Goal: Task Accomplishment & Management: Manage account settings

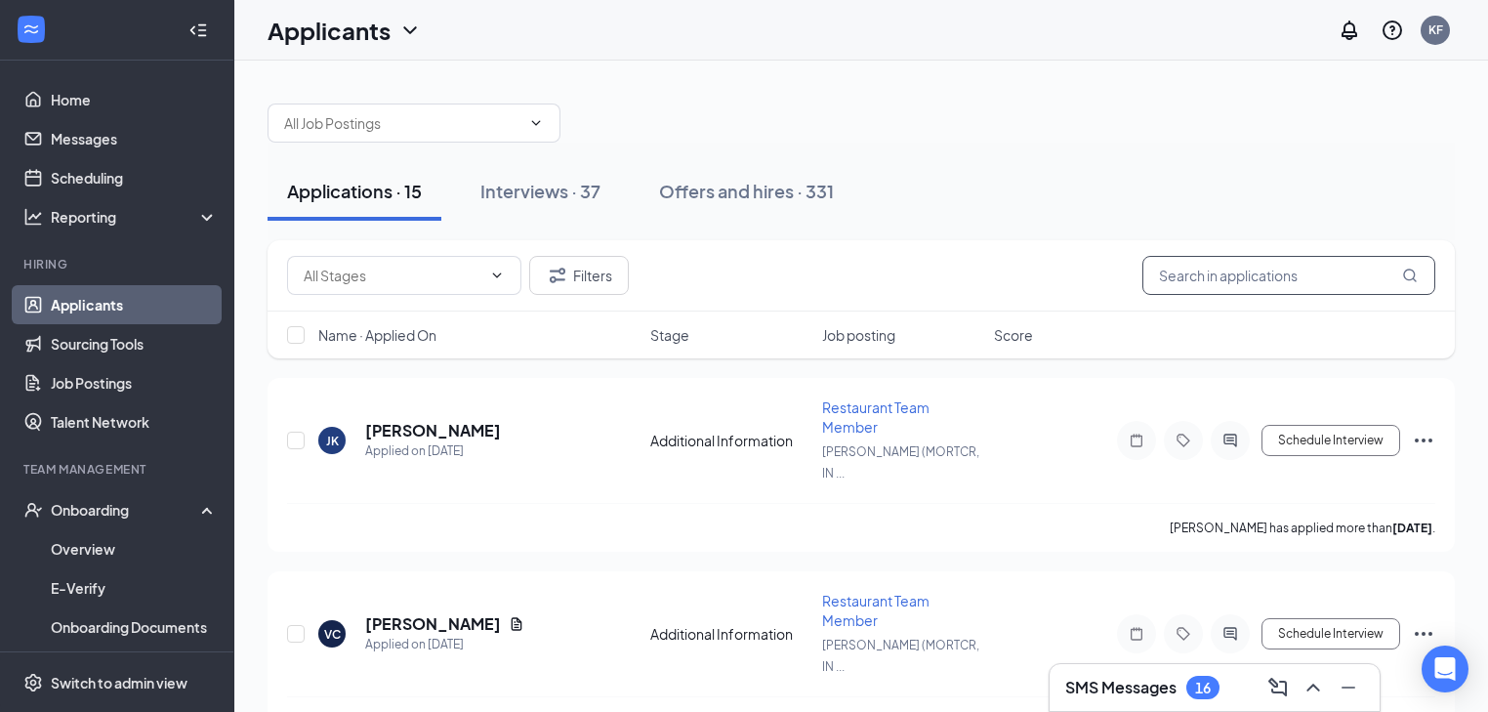
click at [1218, 283] on input "text" at bounding box center [1288, 275] width 293 height 39
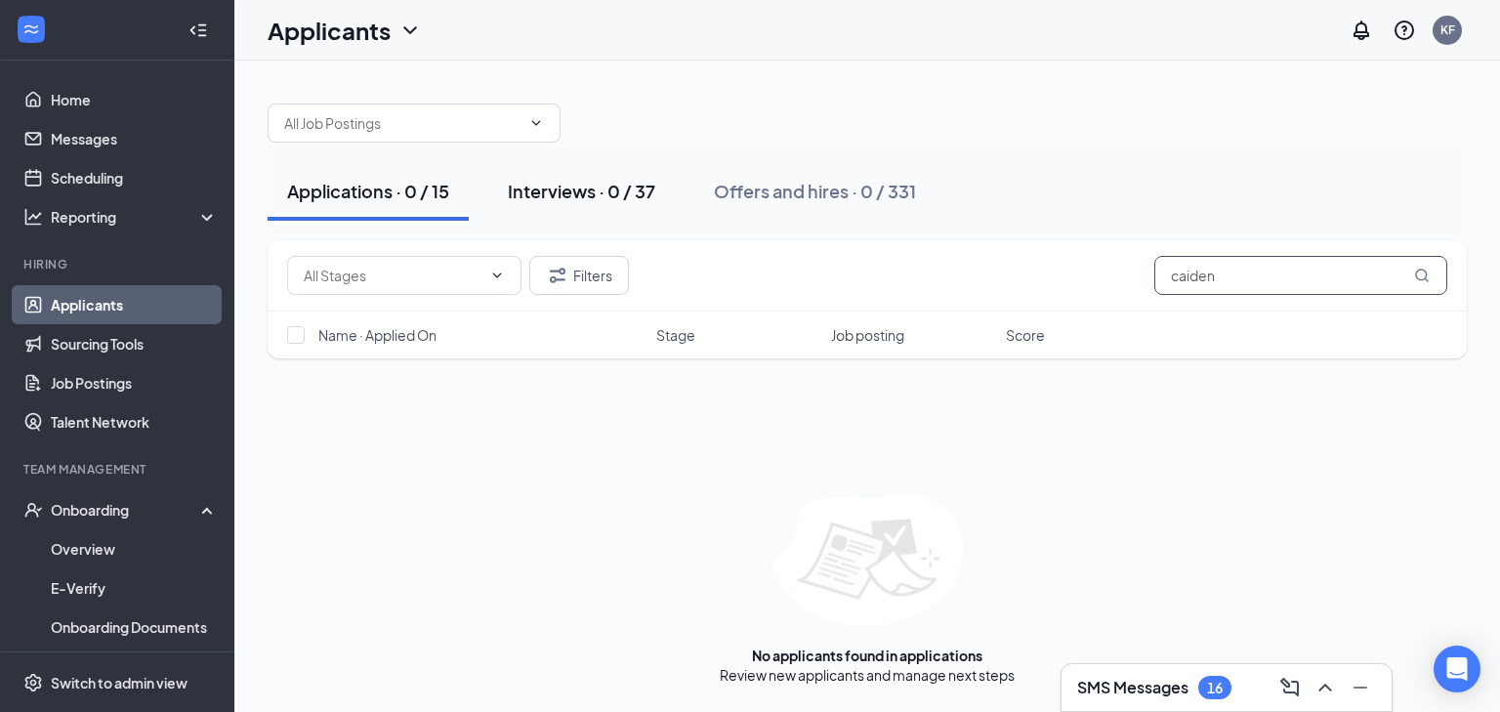
type input "caiden"
click at [607, 195] on div "Interviews · 0 / 37" at bounding box center [581, 191] width 147 height 24
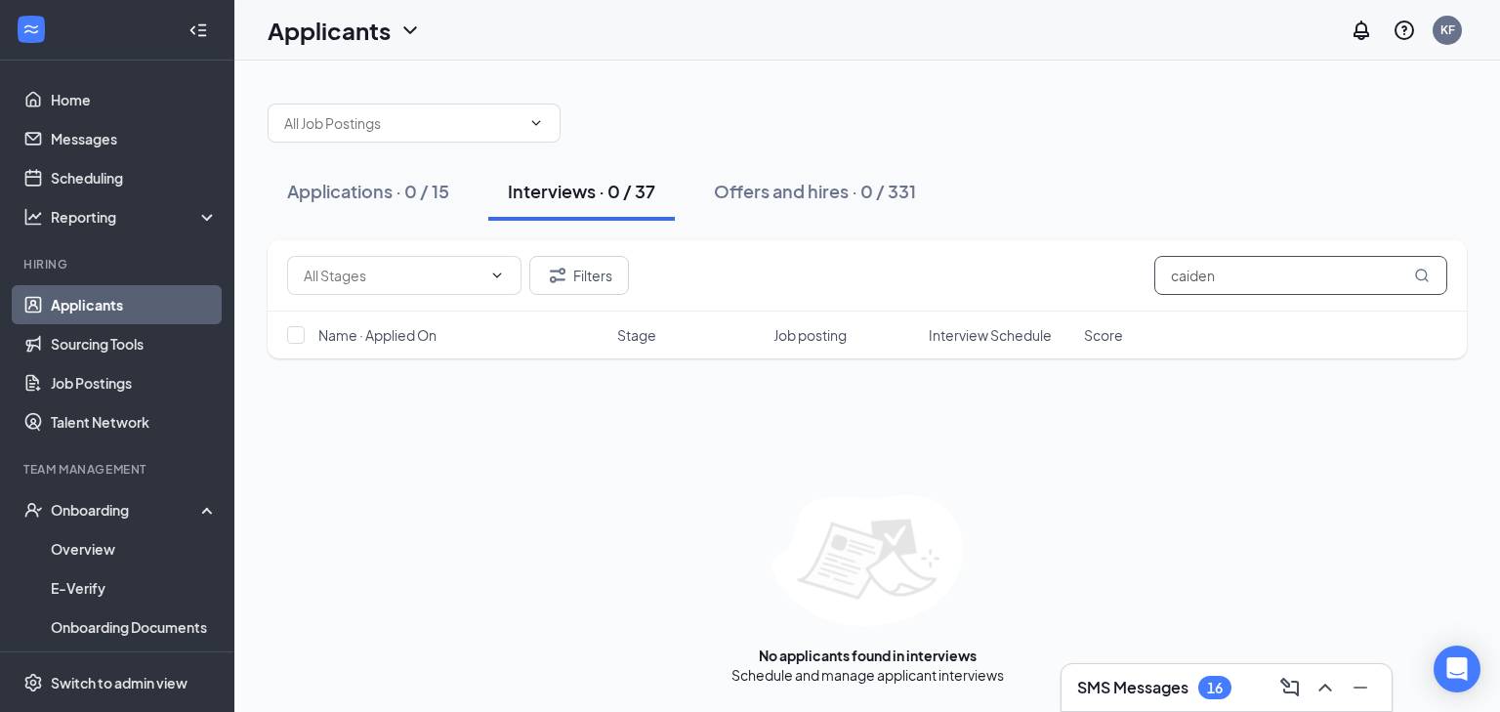
drag, startPoint x: 1304, startPoint y: 273, endPoint x: 1008, endPoint y: 274, distance: 295.9
click at [1008, 274] on div "Filters caiden" at bounding box center [867, 275] width 1160 height 39
type input "k"
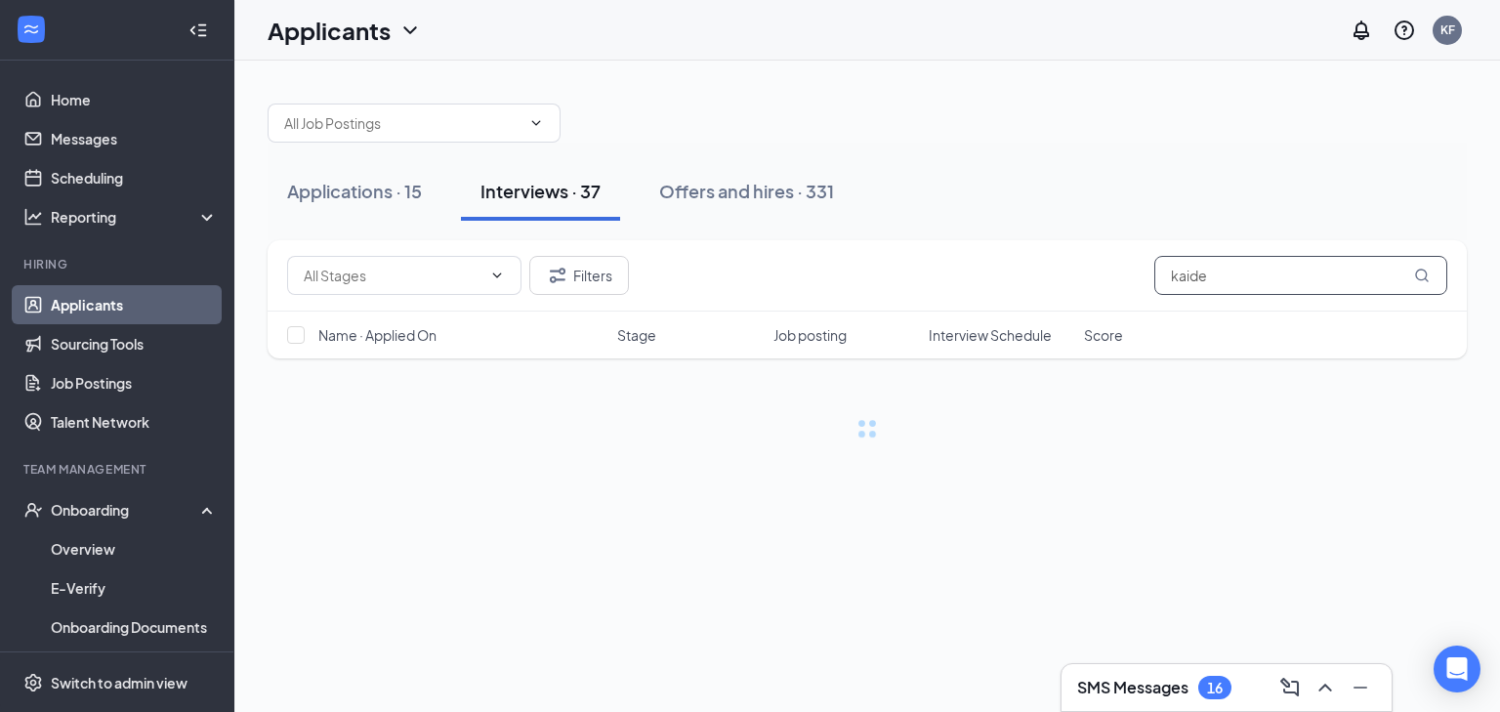
type input "kaiden"
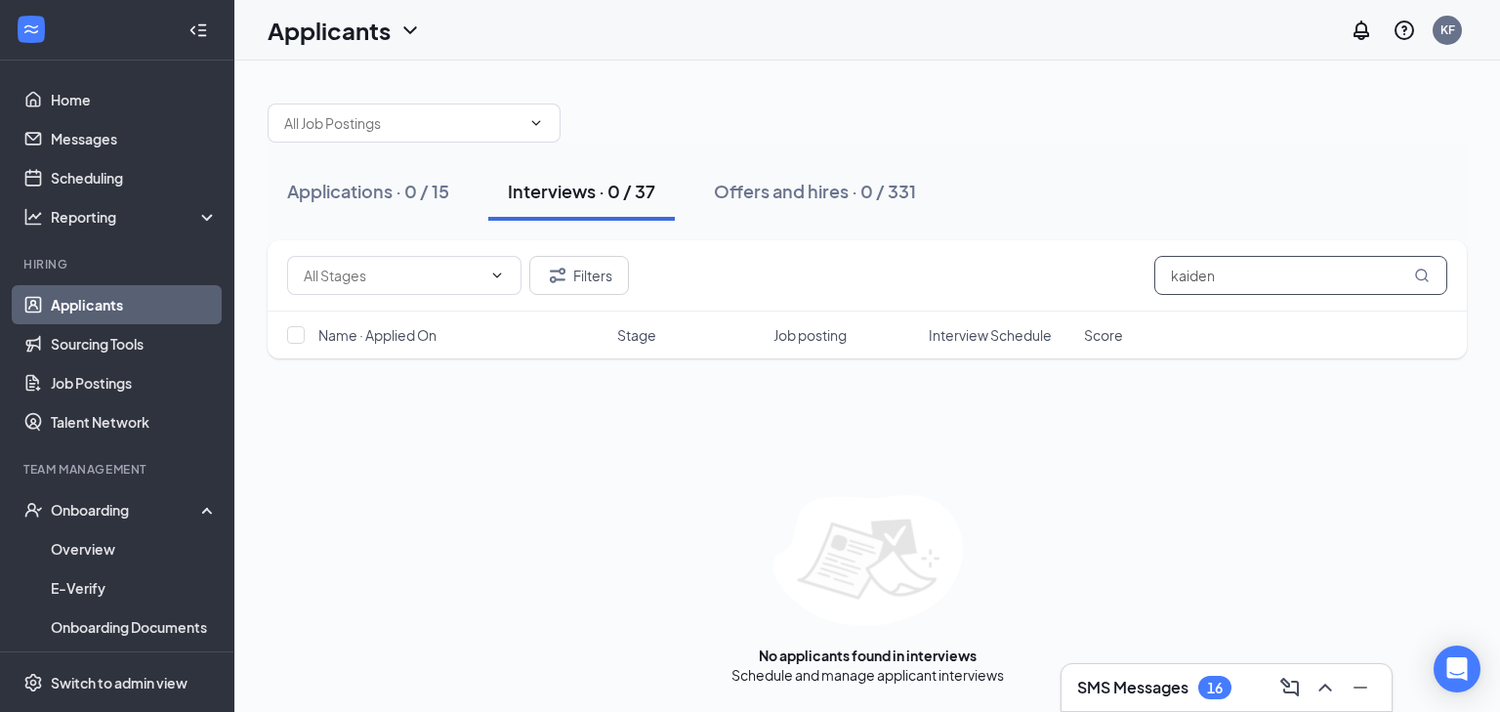
drag, startPoint x: 1264, startPoint y: 264, endPoint x: 992, endPoint y: 281, distance: 272.0
click at [992, 287] on div "Filters kaiden" at bounding box center [867, 275] width 1160 height 39
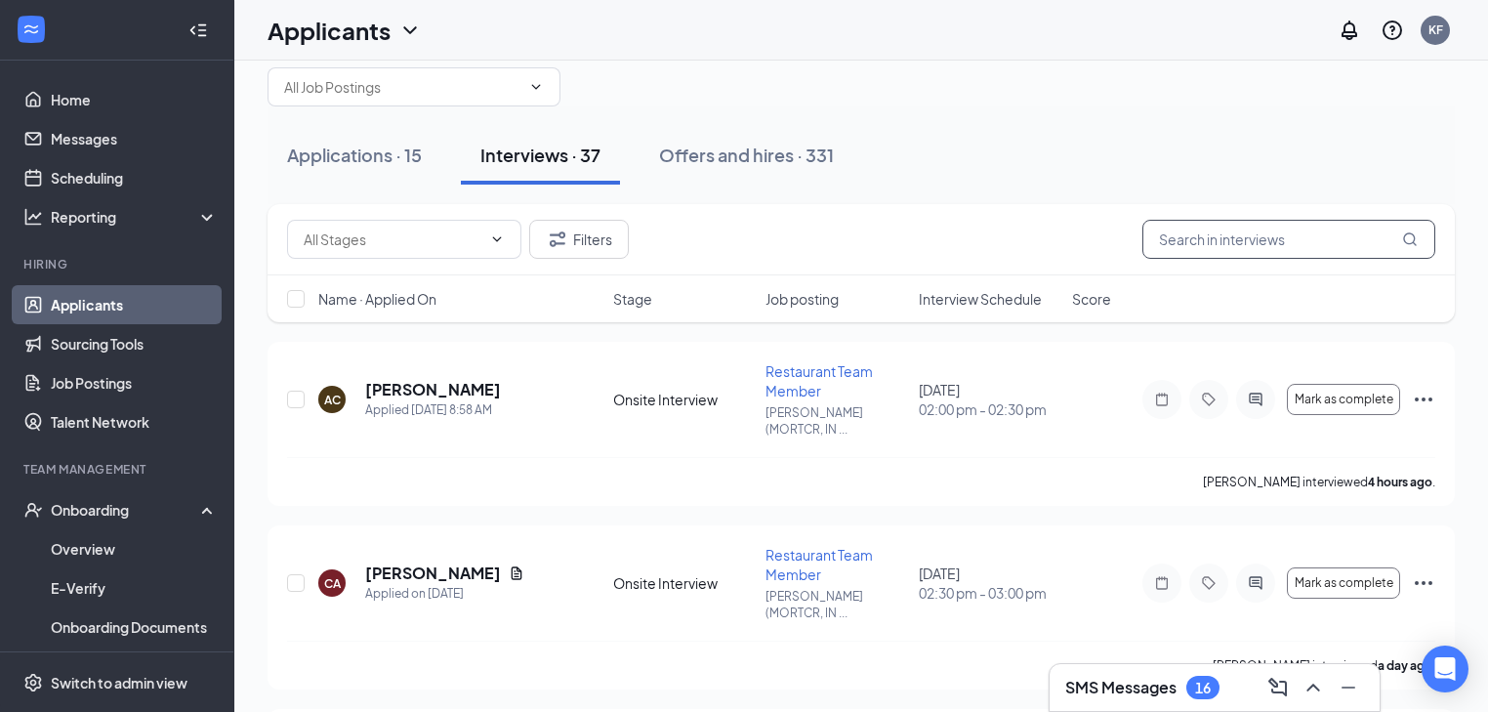
scroll to position [78, 0]
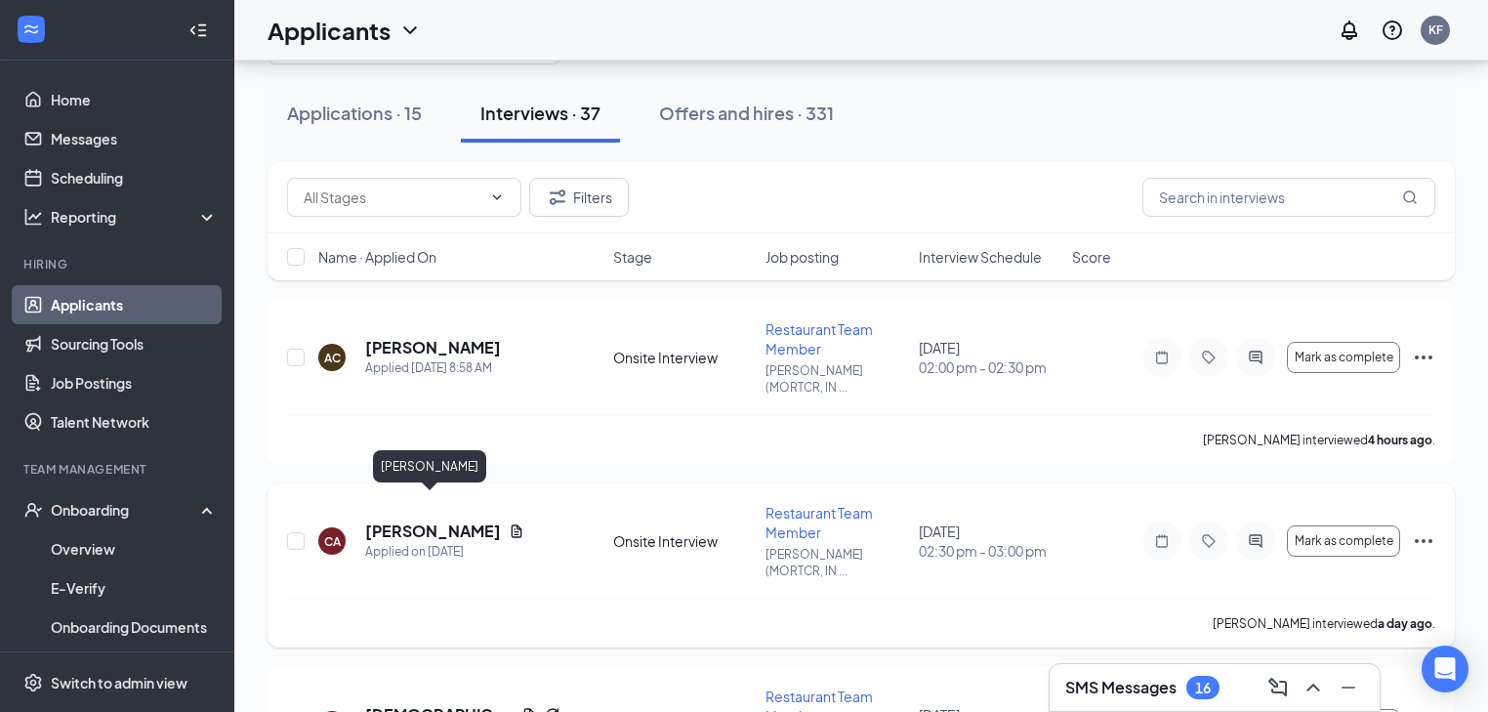
click at [450, 520] on h5 "[PERSON_NAME]" at bounding box center [433, 530] width 136 height 21
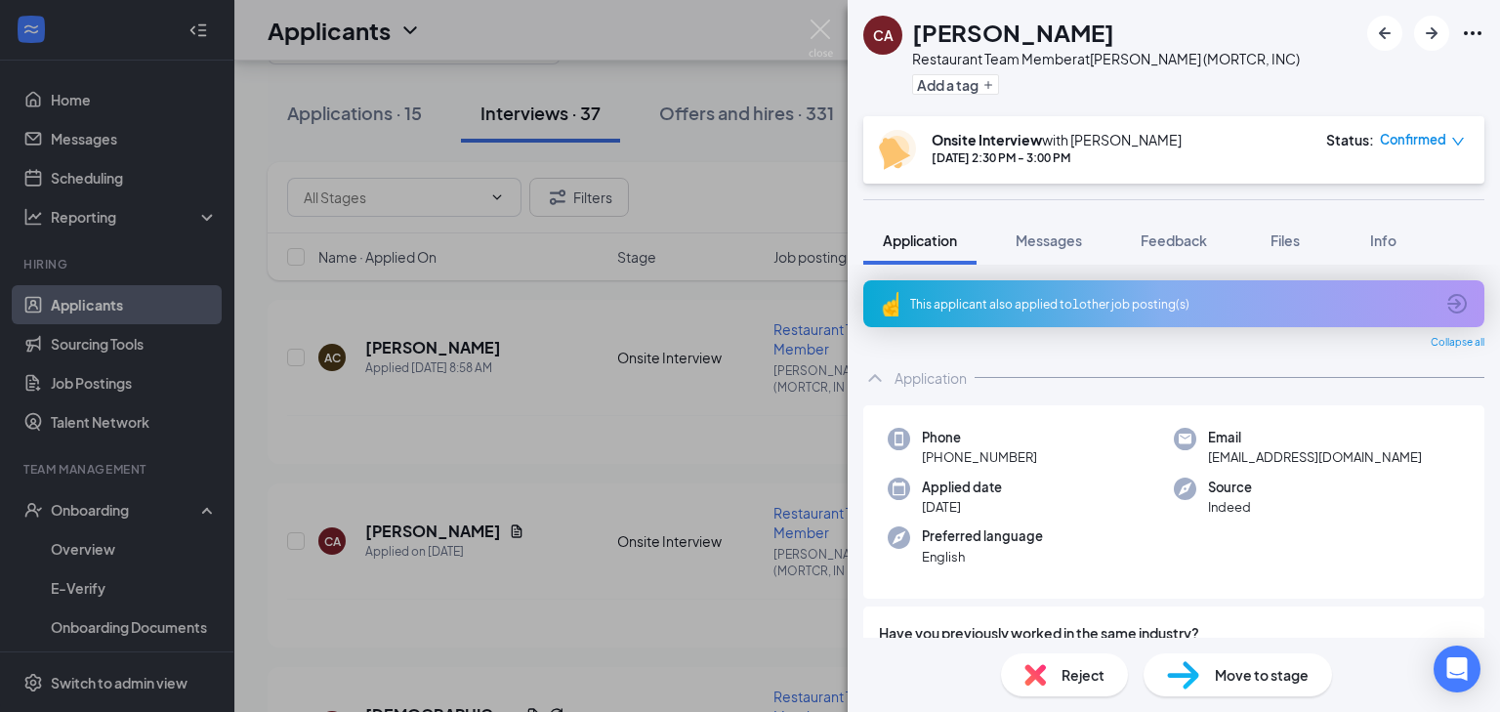
click at [652, 62] on div "CA [PERSON_NAME] [PERSON_NAME] Restaurant Team Member at [GEOGRAPHIC_DATA] (MOR…" at bounding box center [750, 356] width 1500 height 712
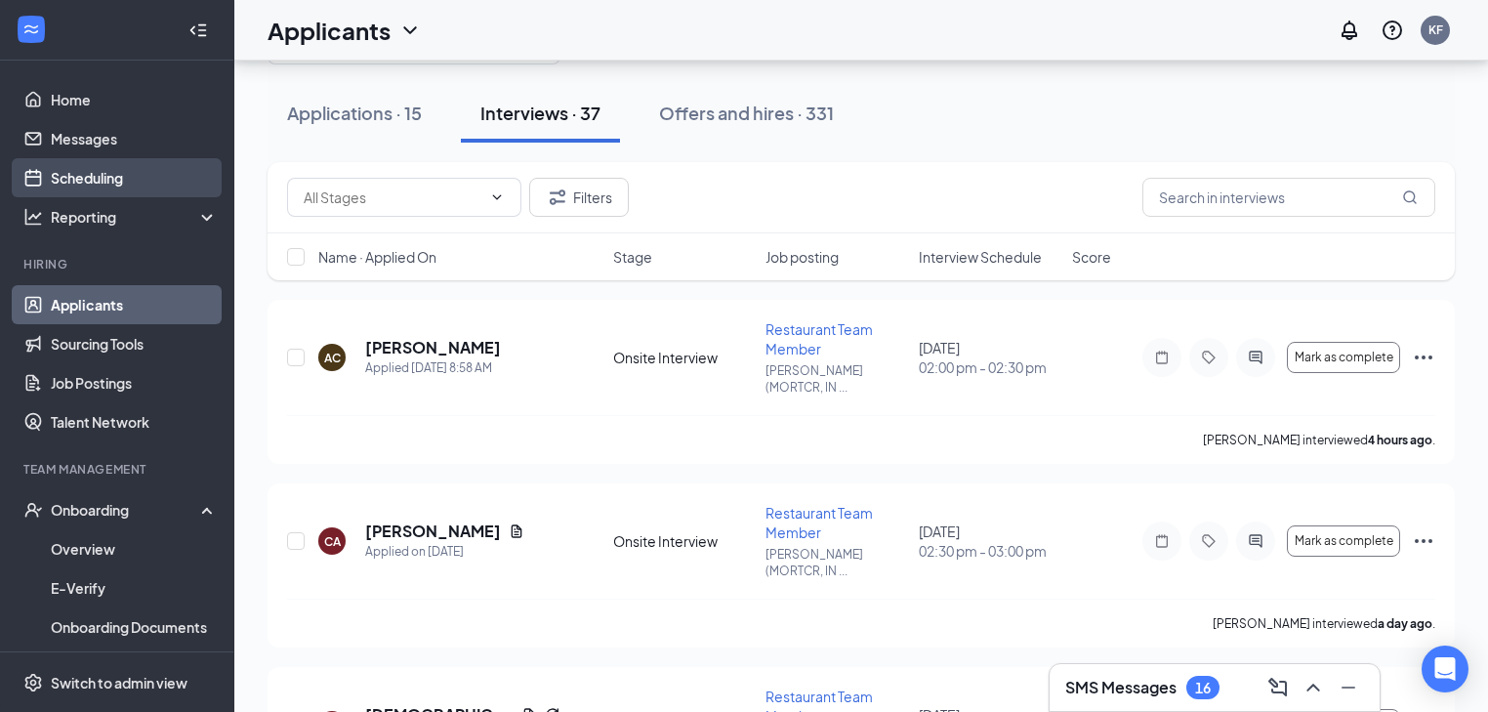
click at [152, 174] on link "Scheduling" at bounding box center [134, 177] width 167 height 39
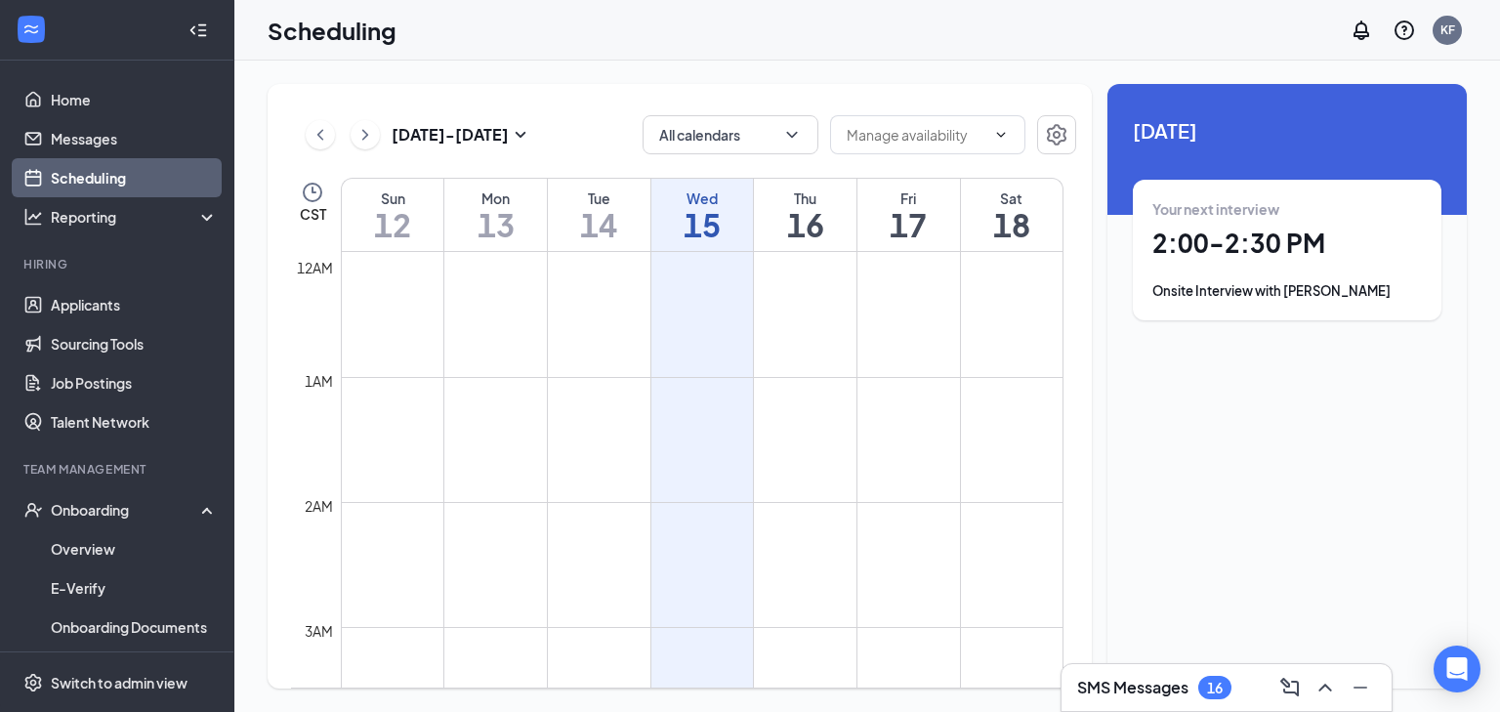
scroll to position [960, 0]
click at [809, 229] on h1 "16" at bounding box center [805, 224] width 103 height 33
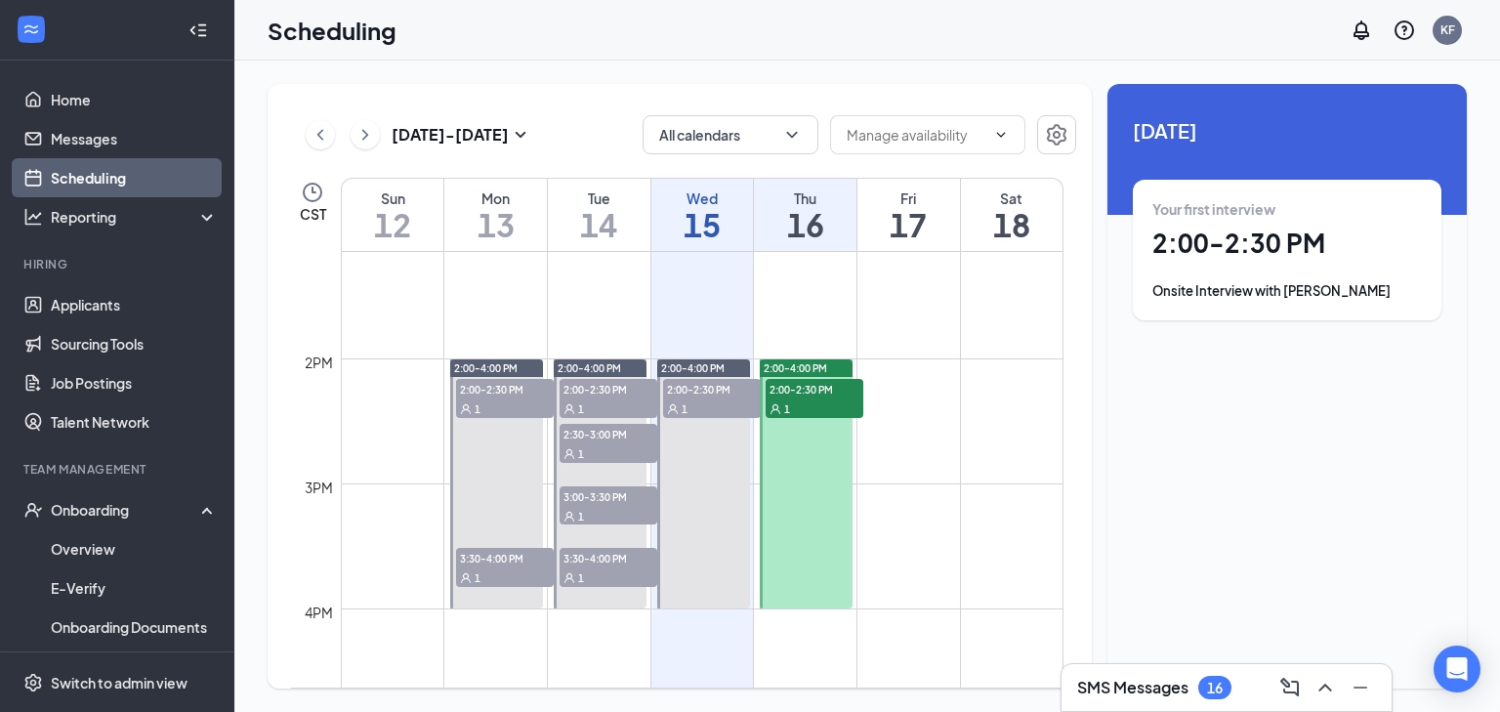
scroll to position [1663, 0]
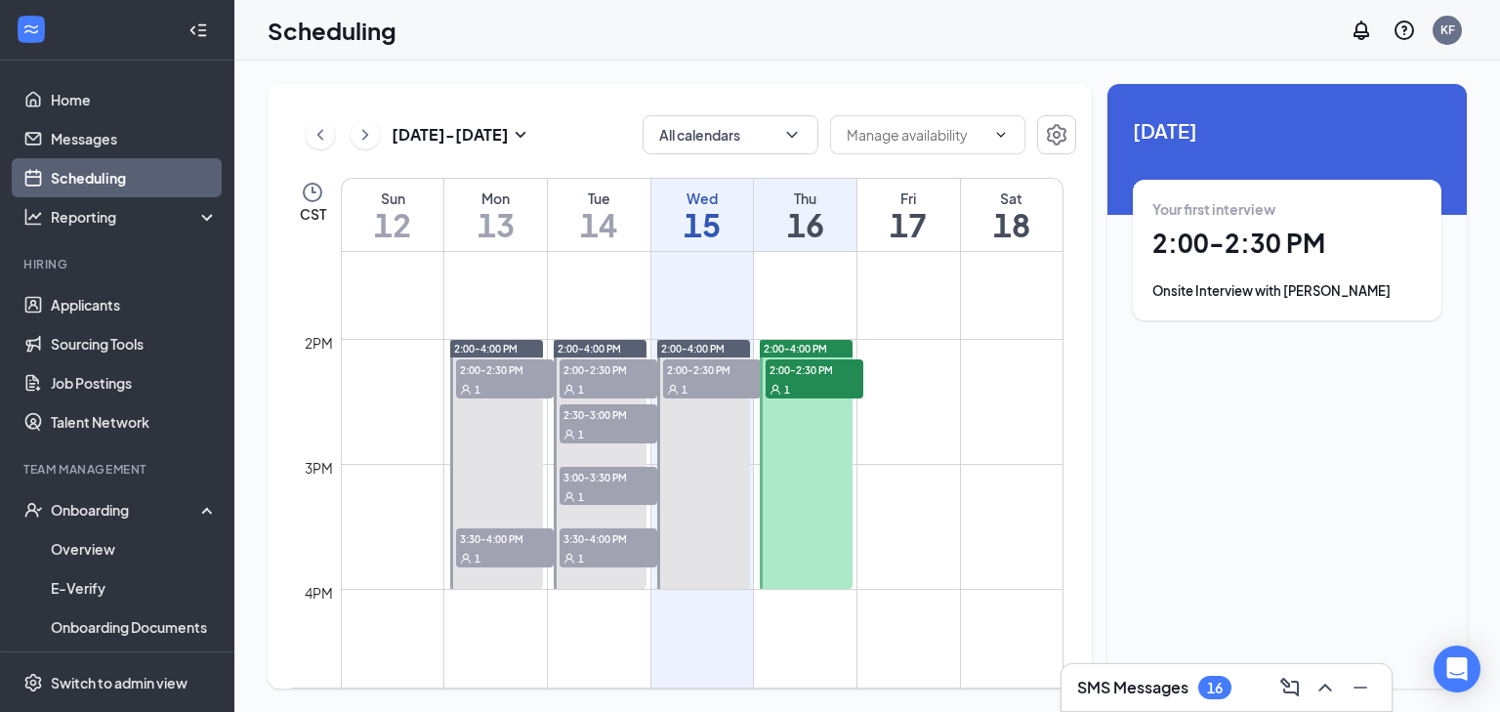
click at [827, 376] on span "2:00-2:30 PM" at bounding box center [815, 369] width 98 height 20
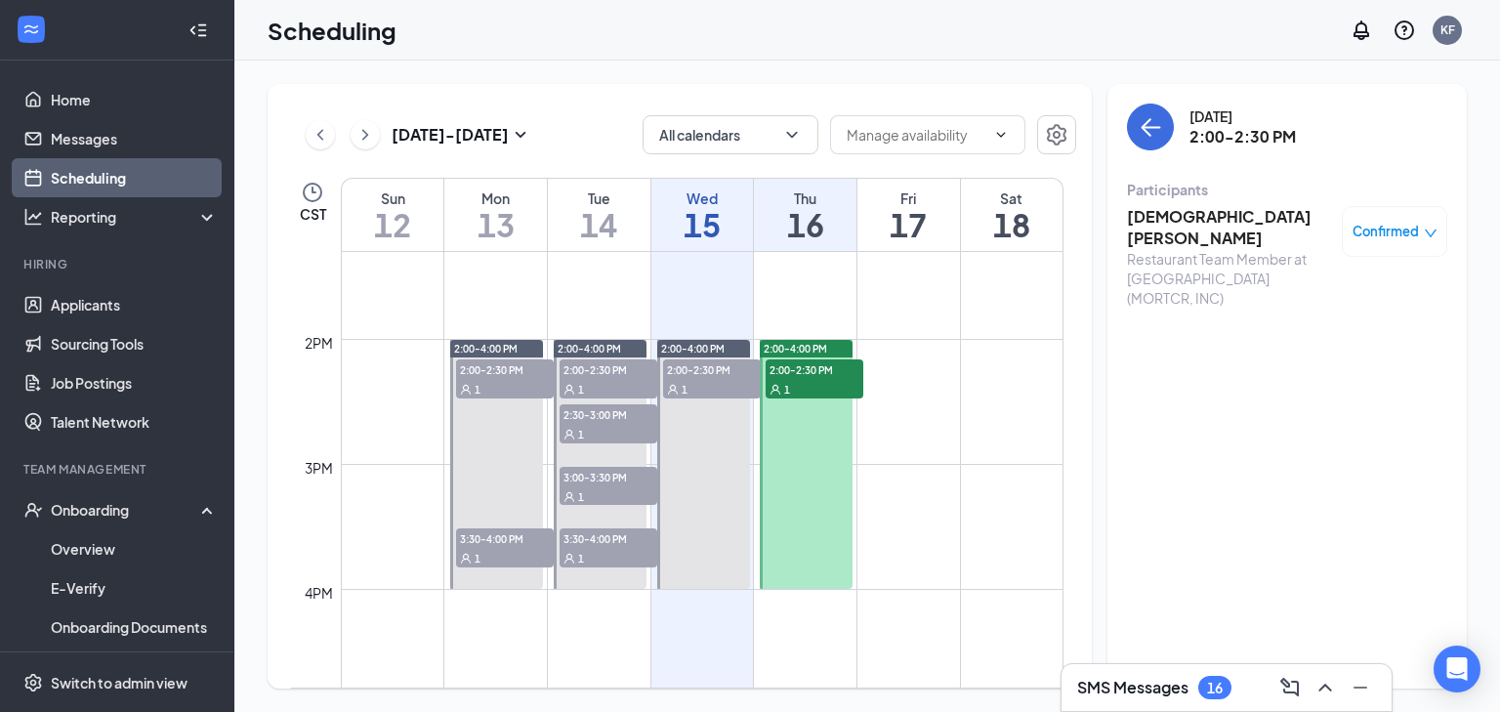
scroll to position [1741, 0]
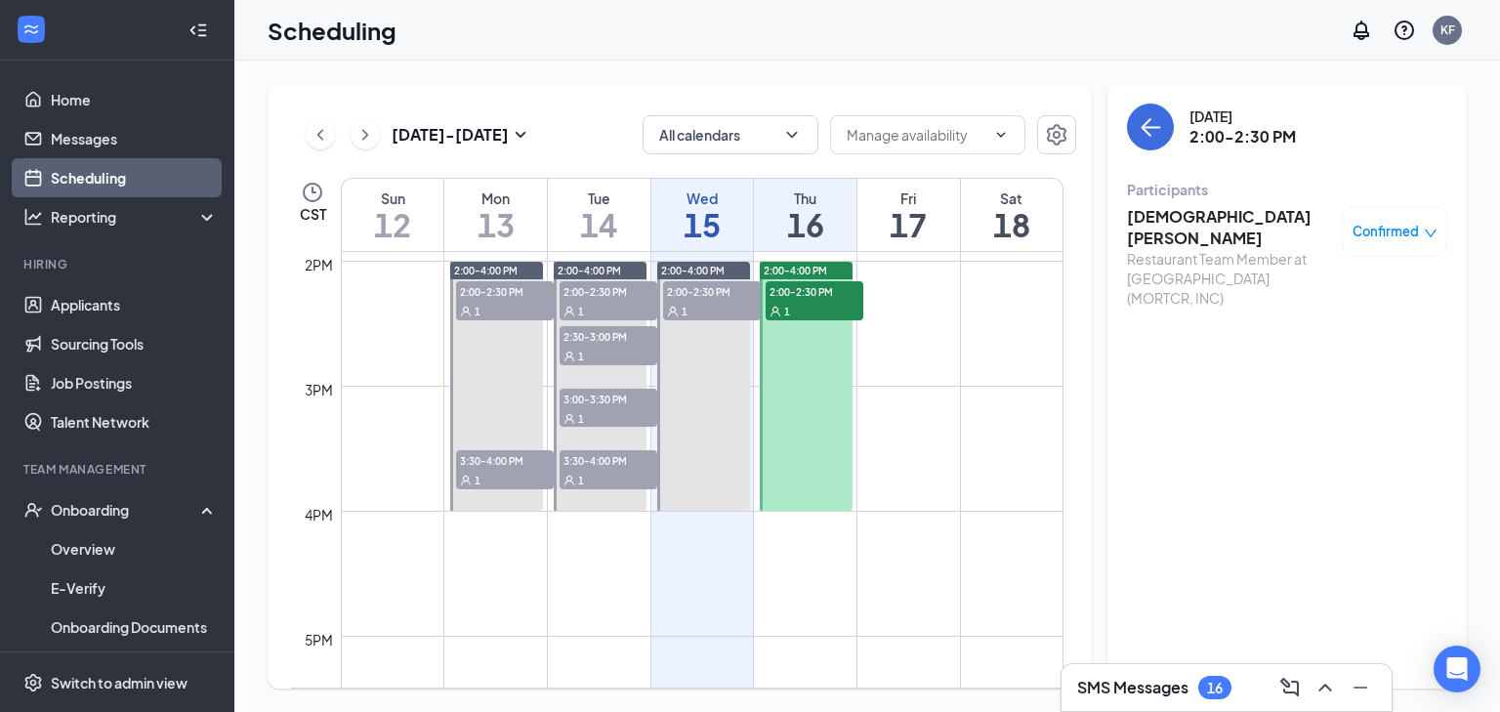
click at [912, 328] on td at bounding box center [702, 338] width 723 height 31
click at [176, 299] on link "Applicants" at bounding box center [134, 304] width 167 height 39
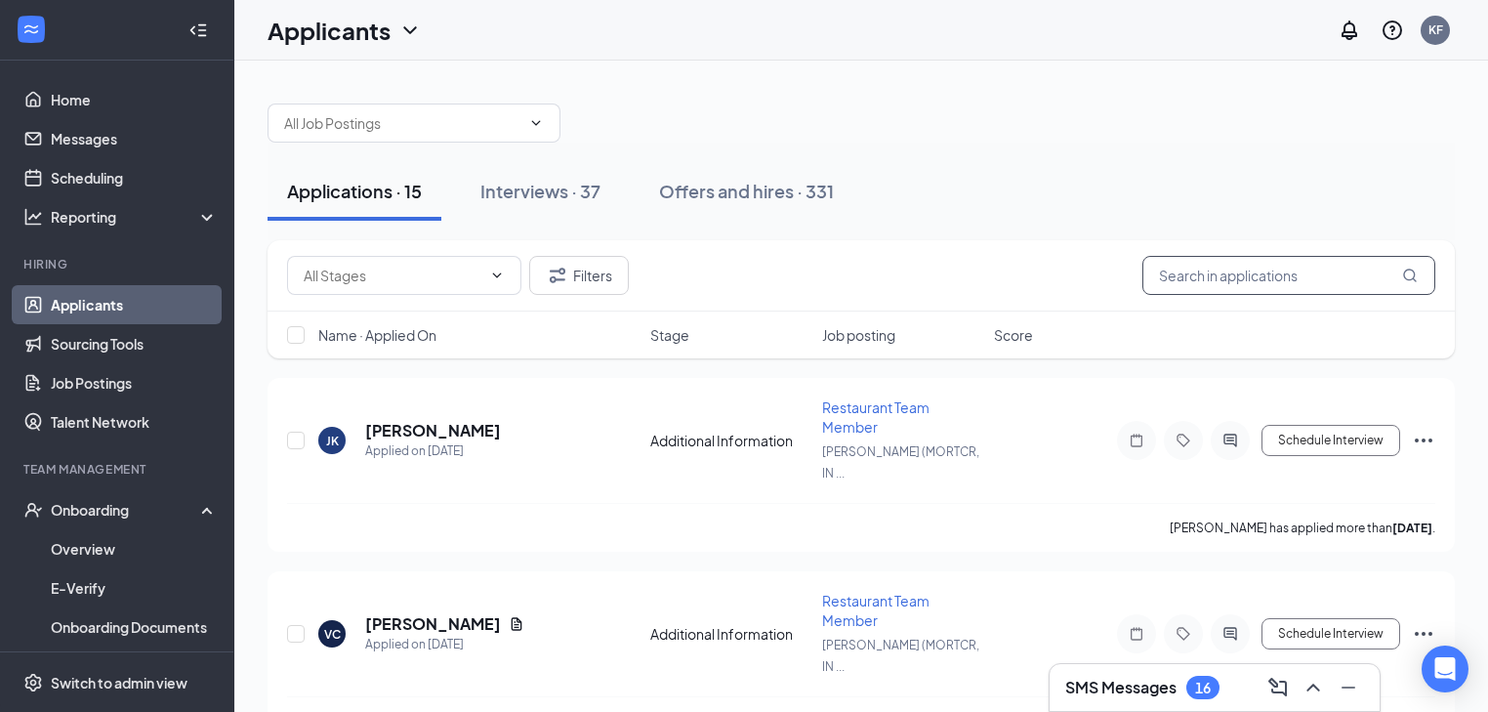
click at [1255, 272] on input "text" at bounding box center [1288, 275] width 293 height 39
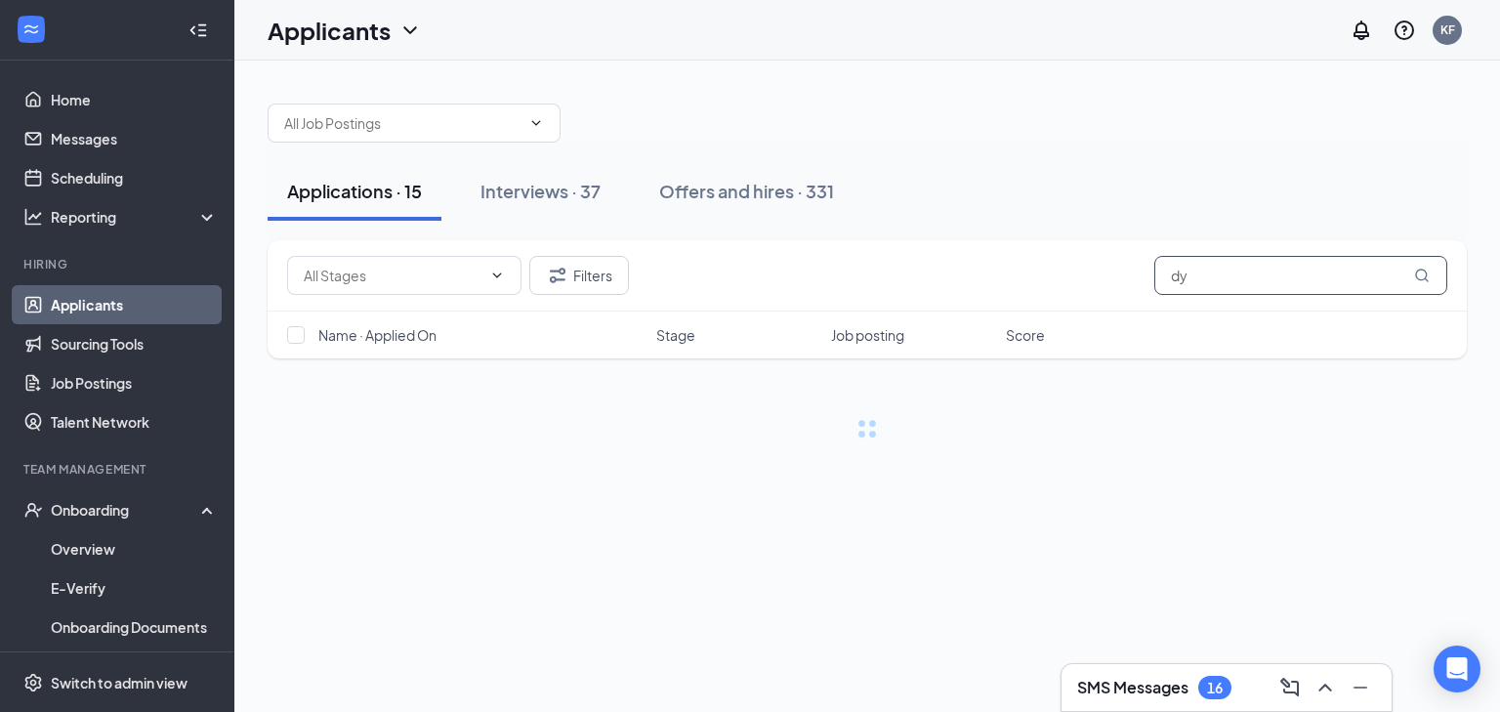
type input "d"
type input "cayden"
click at [584, 196] on div "Interviews · 37" at bounding box center [540, 191] width 120 height 24
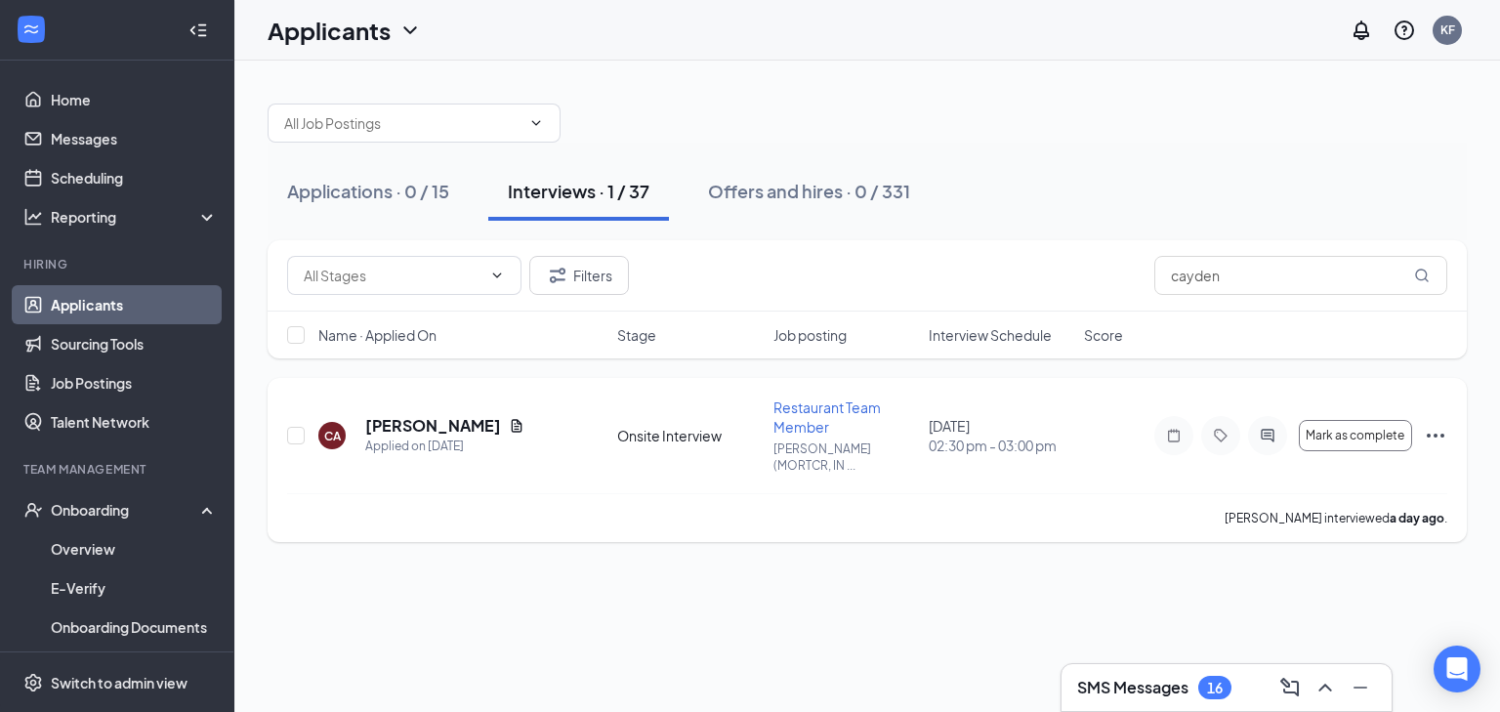
click at [1441, 424] on icon "Ellipses" at bounding box center [1435, 435] width 23 height 23
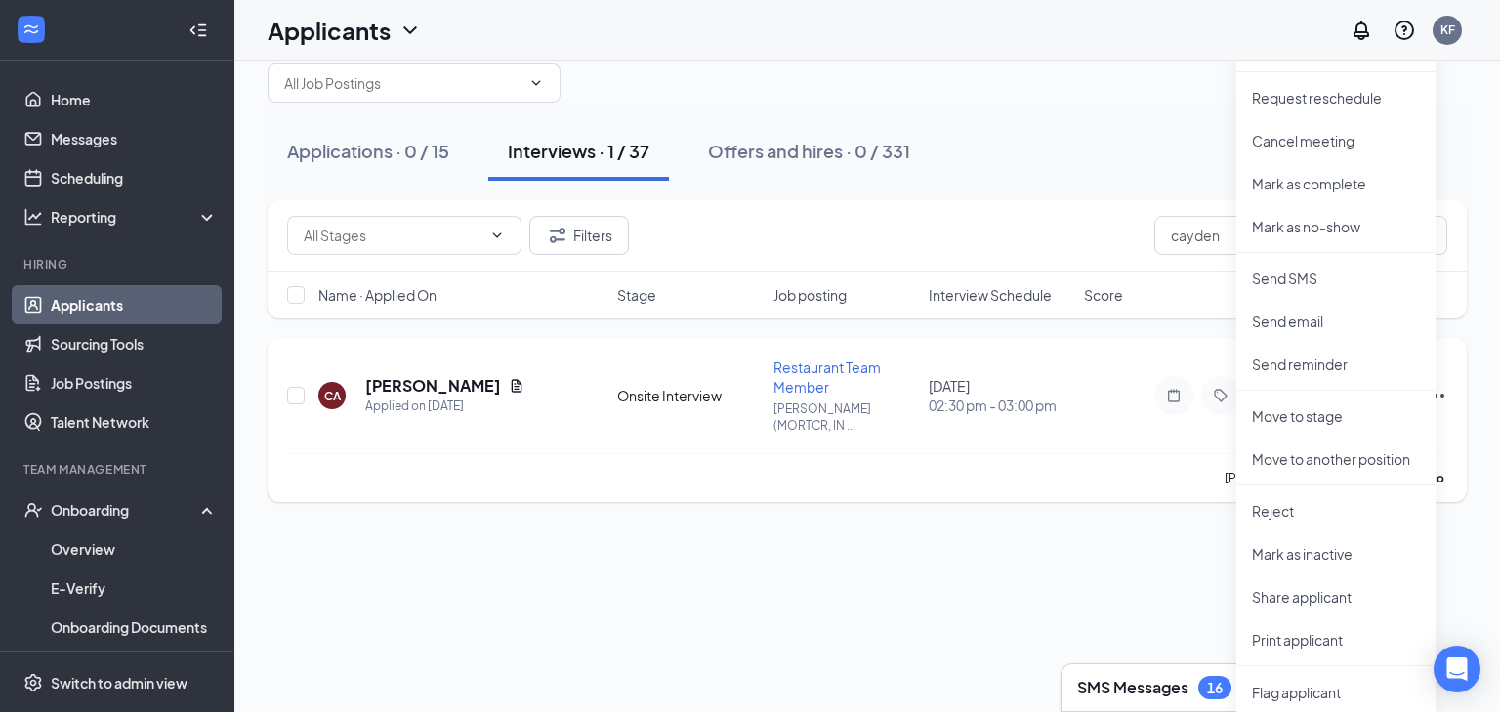
scroll to position [51, 0]
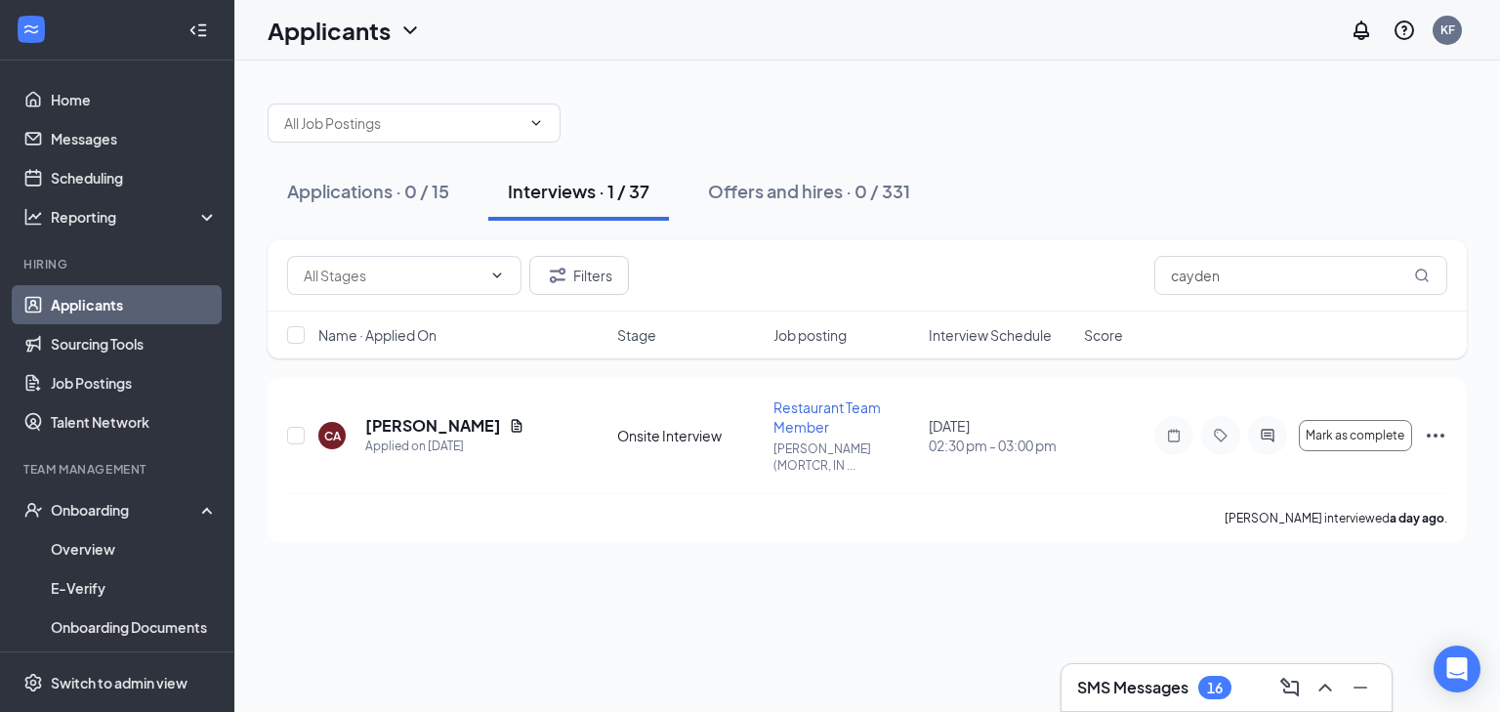
click at [992, 499] on div "Applications · 0 / 15 Interviews · 1 / 37 Offers and hires · 0 / 331 Filters ca…" at bounding box center [866, 386] width 1265 height 651
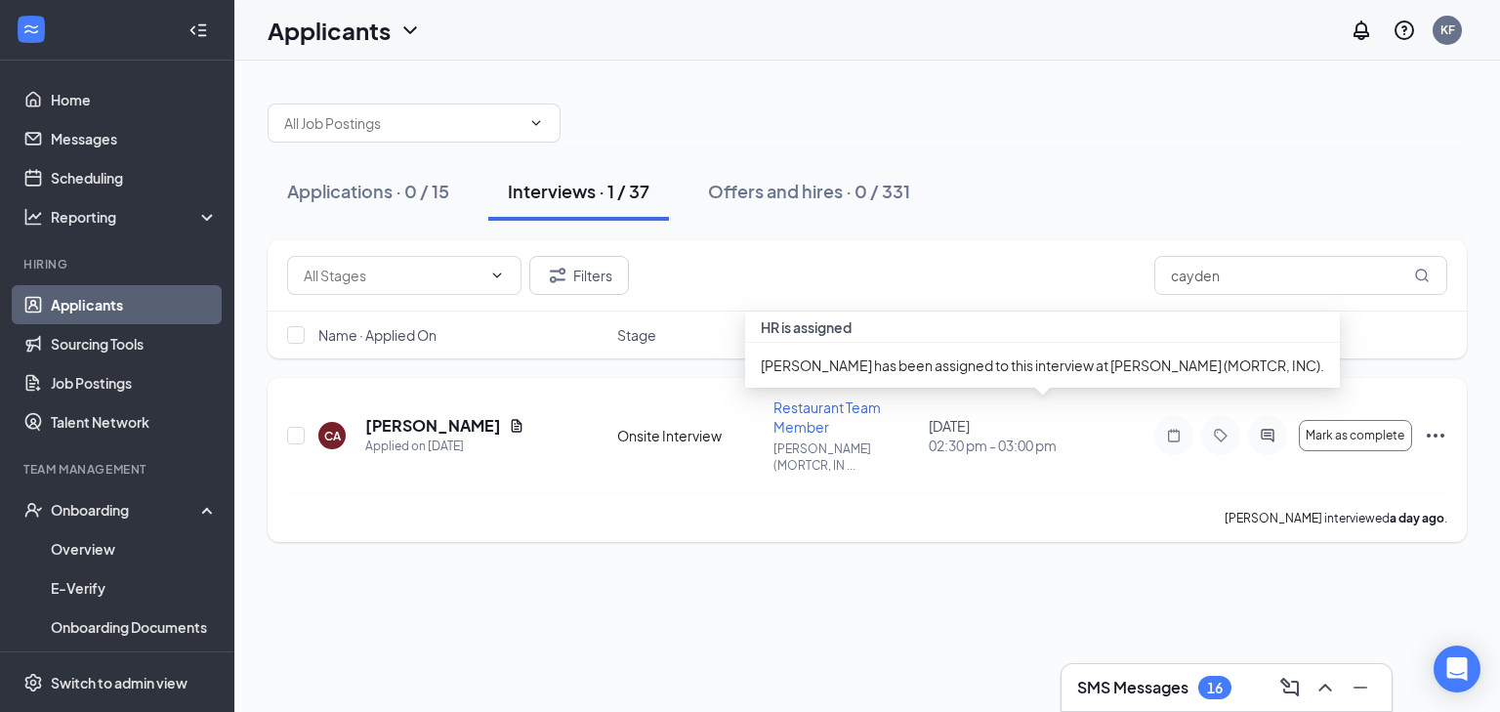
click at [999, 416] on div "[DATE] 02:30 pm - 03:00 pm" at bounding box center [1001, 435] width 144 height 39
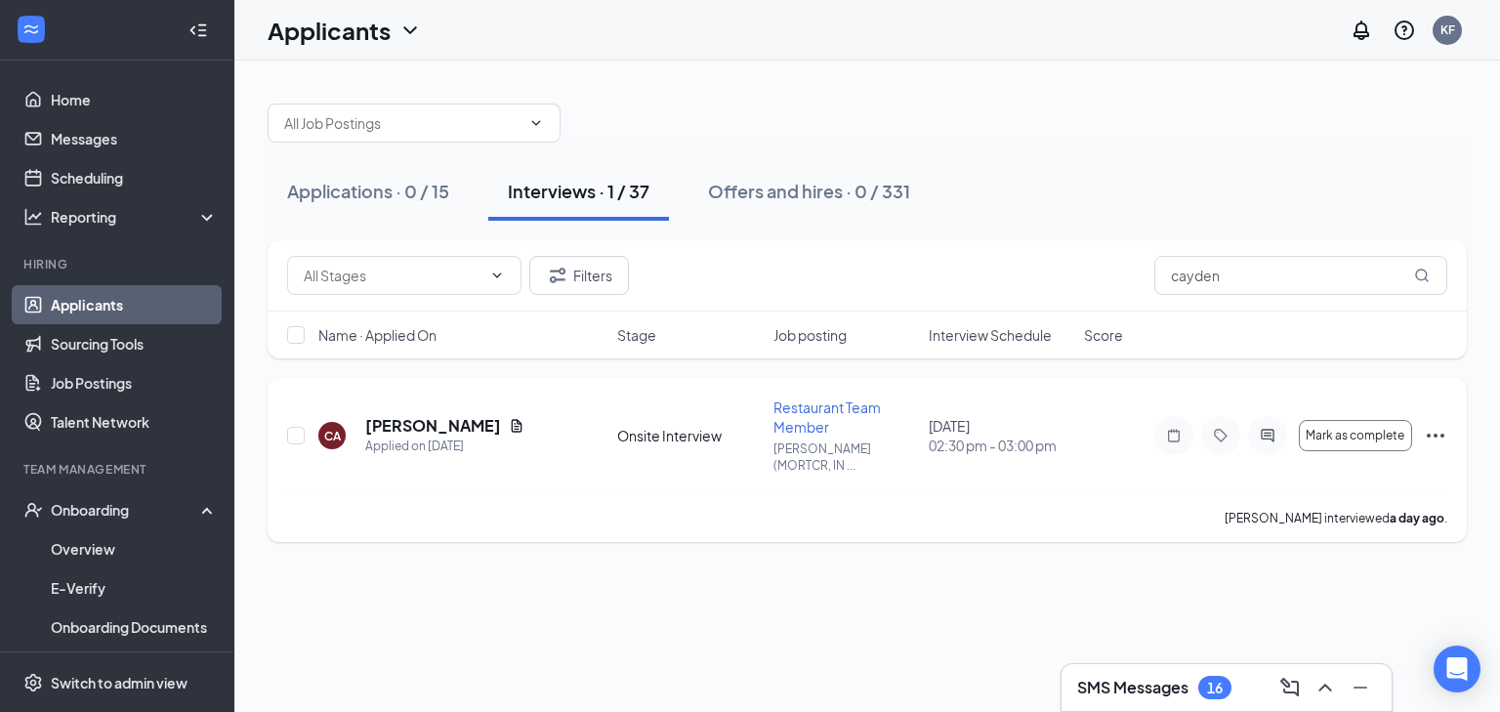
click at [1194, 423] on div at bounding box center [1220, 435] width 133 height 39
click at [1177, 428] on icon "Note" at bounding box center [1173, 436] width 23 height 16
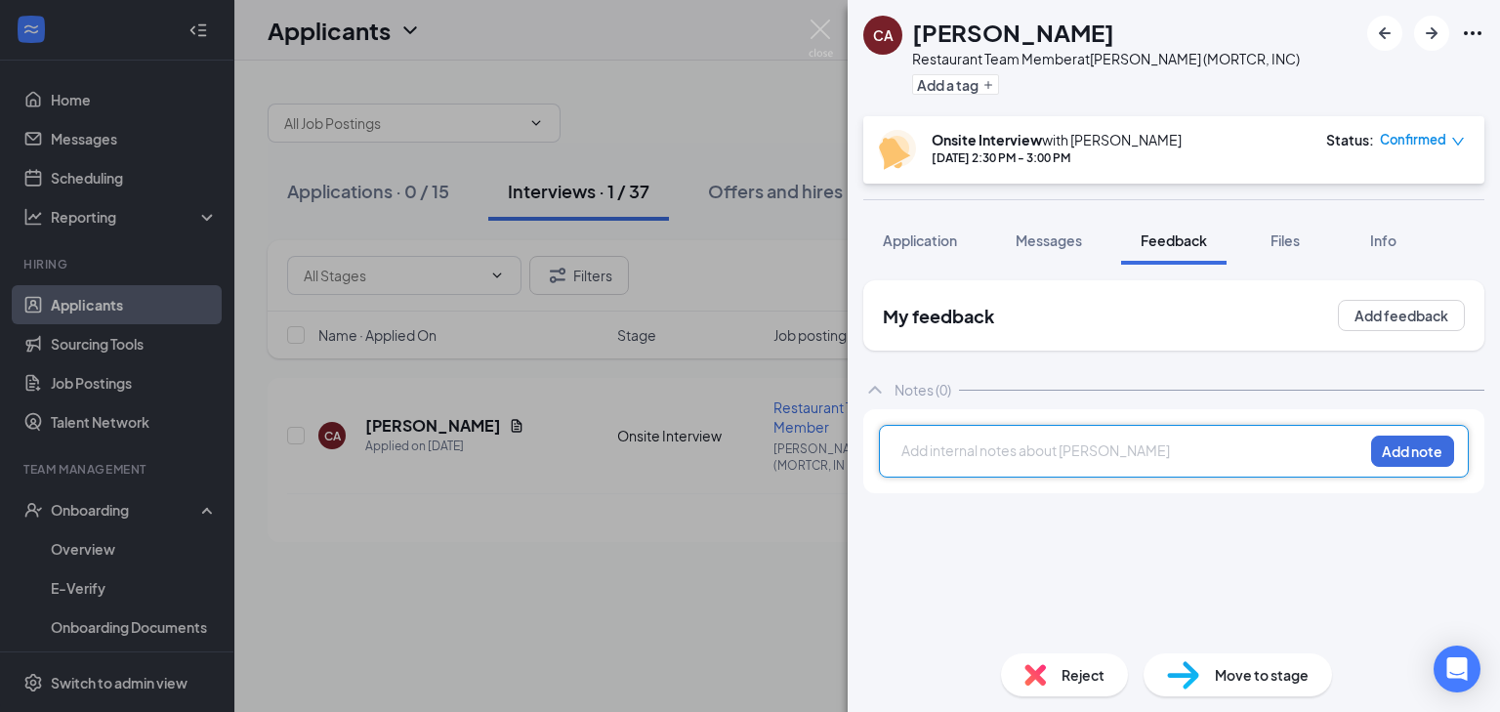
click at [774, 115] on div "CA Cayden [PERSON_NAME] Restaurant Team Member at [GEOGRAPHIC_DATA] (MORTCR, IN…" at bounding box center [750, 356] width 1500 height 712
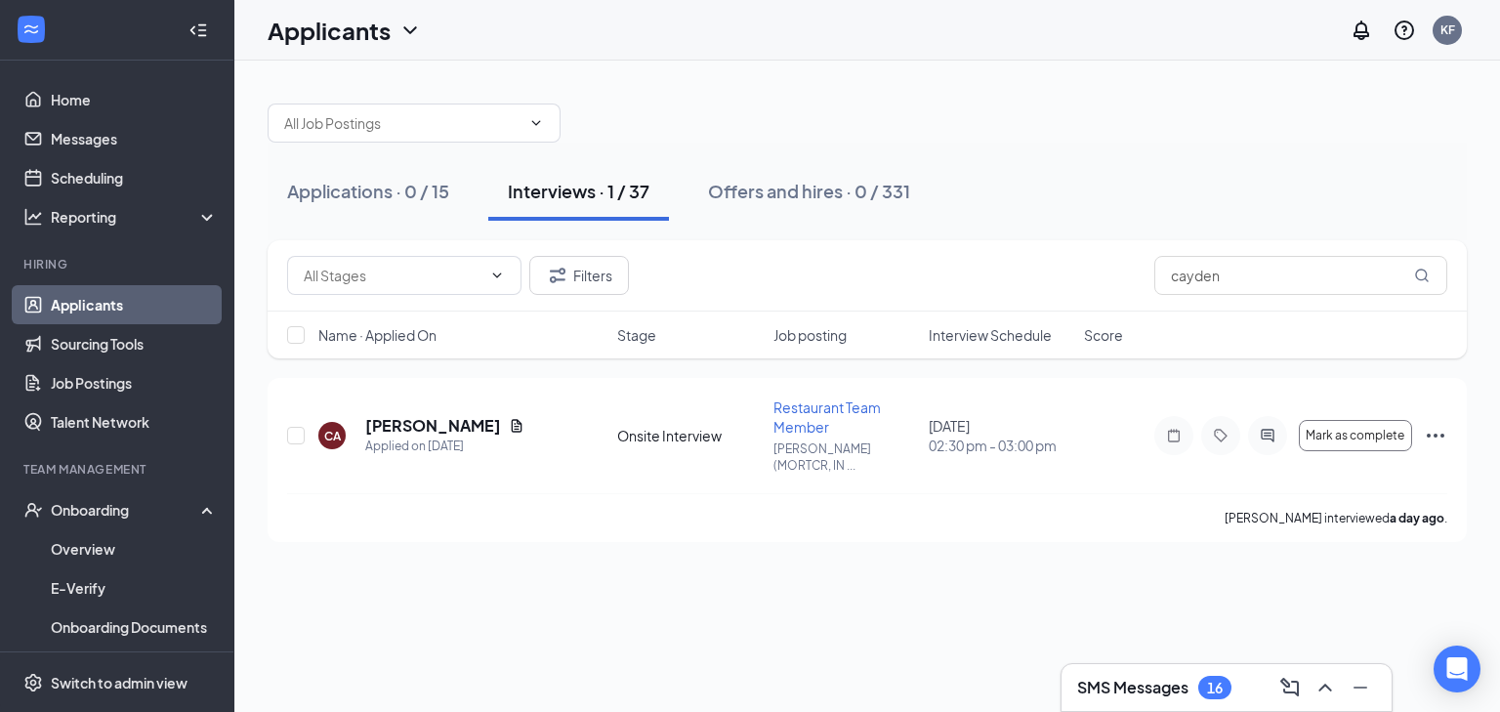
click at [985, 337] on span "Interview Schedule" at bounding box center [990, 335] width 123 height 20
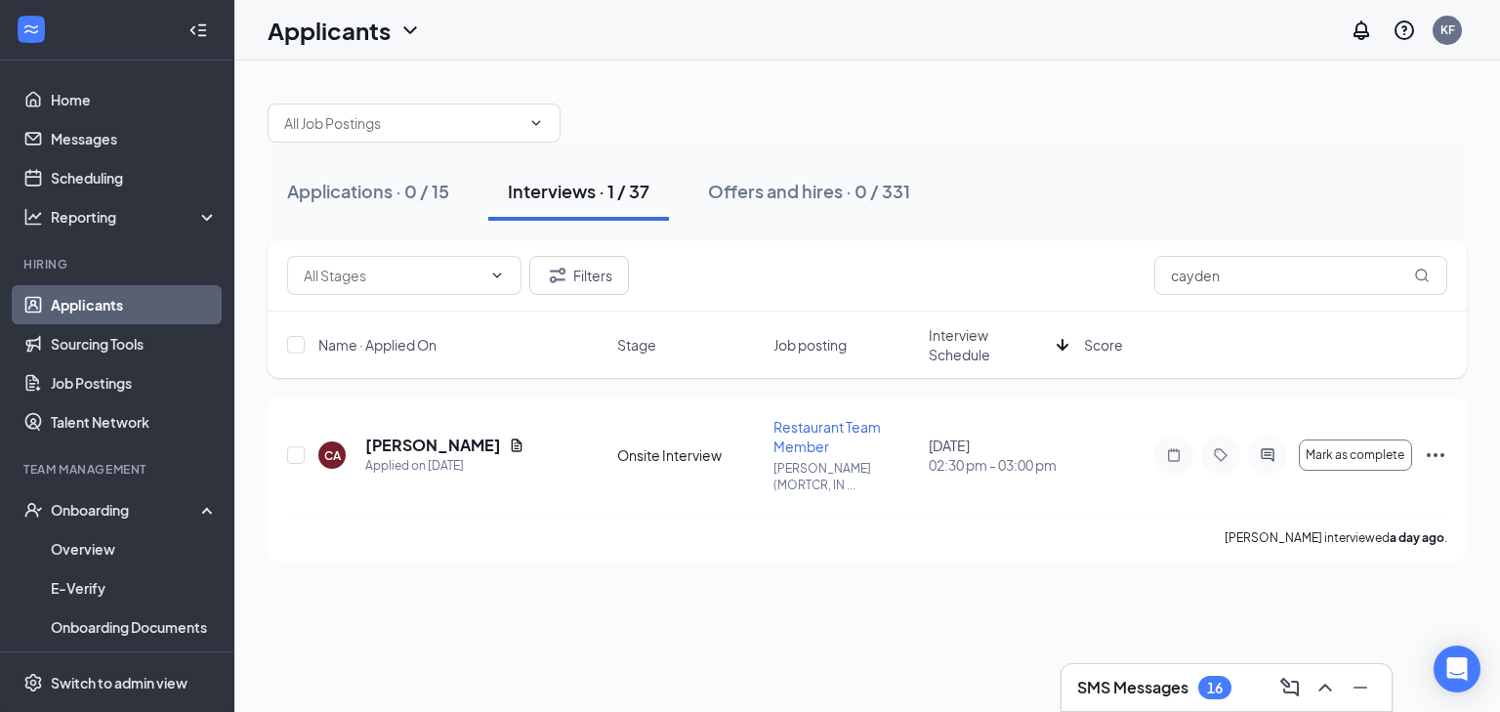
click at [985, 337] on span "Interview Schedule" at bounding box center [989, 344] width 120 height 39
